Goal: Transaction & Acquisition: Purchase product/service

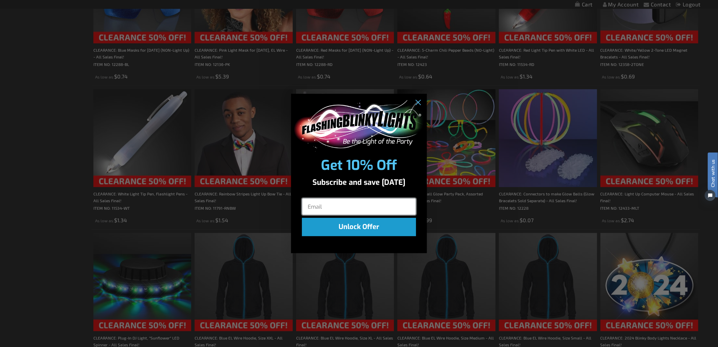
scroll to position [776, 0]
click at [419, 103] on icon "Close dialog" at bounding box center [418, 103] width 5 height 5
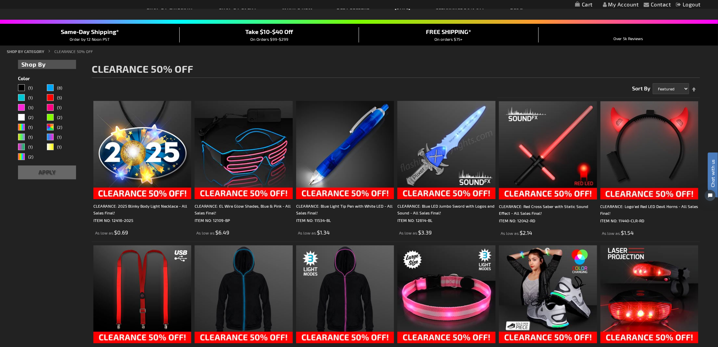
scroll to position [0, 0]
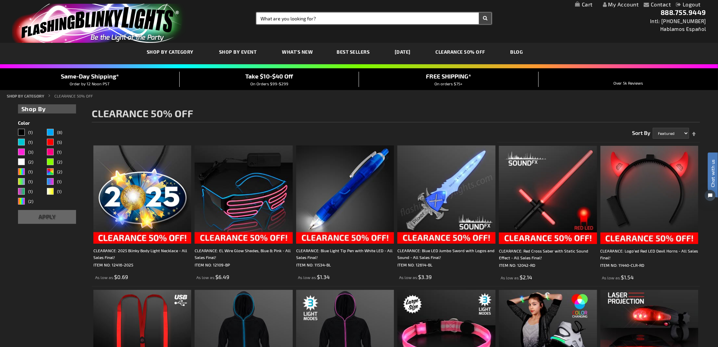
click at [385, 14] on input "Search" at bounding box center [374, 19] width 235 height 12
paste input "11463-CLR-BL"
type input "11463-CLR-BL"
click at [479, 13] on button "Search" at bounding box center [485, 19] width 13 height 12
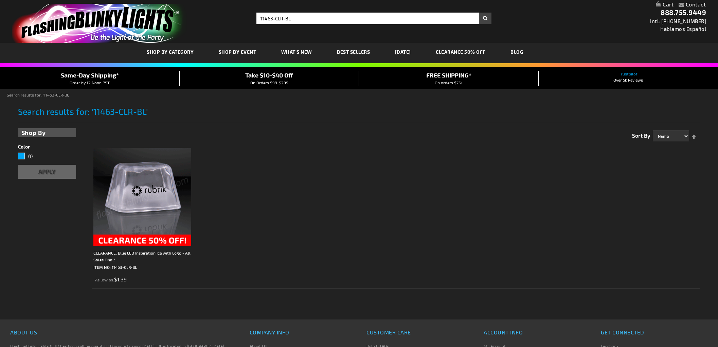
click at [169, 174] on img at bounding box center [142, 197] width 98 height 98
